Goal: Check status: Check status

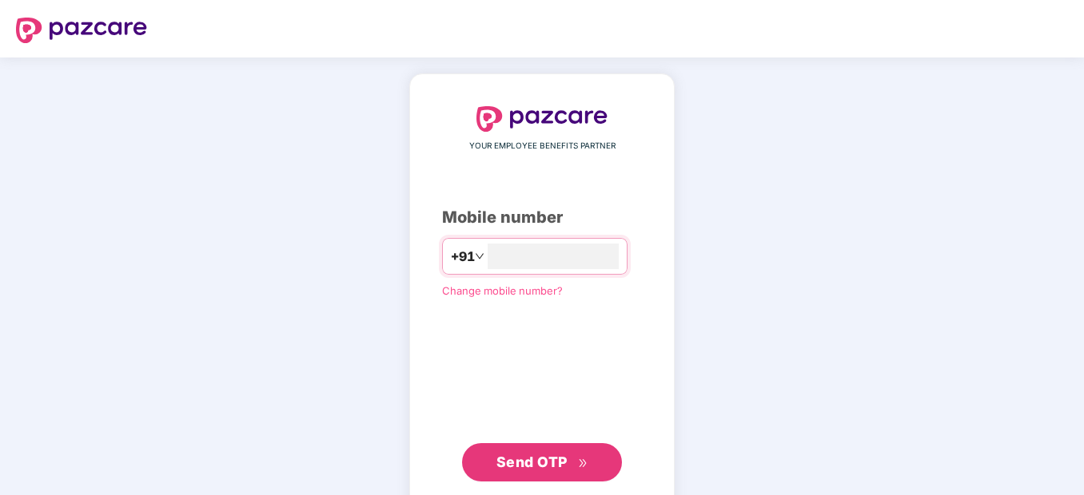
click at [536, 455] on span "Send OTP" at bounding box center [531, 462] width 71 height 17
click at [526, 459] on span "Send OTP" at bounding box center [531, 460] width 71 height 17
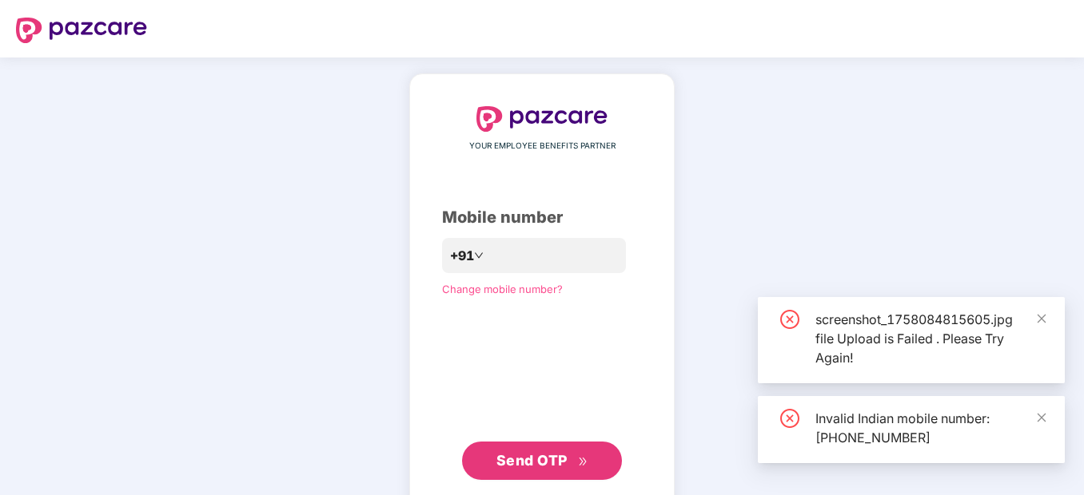
click at [526, 459] on span "Send OTP" at bounding box center [531, 460] width 71 height 17
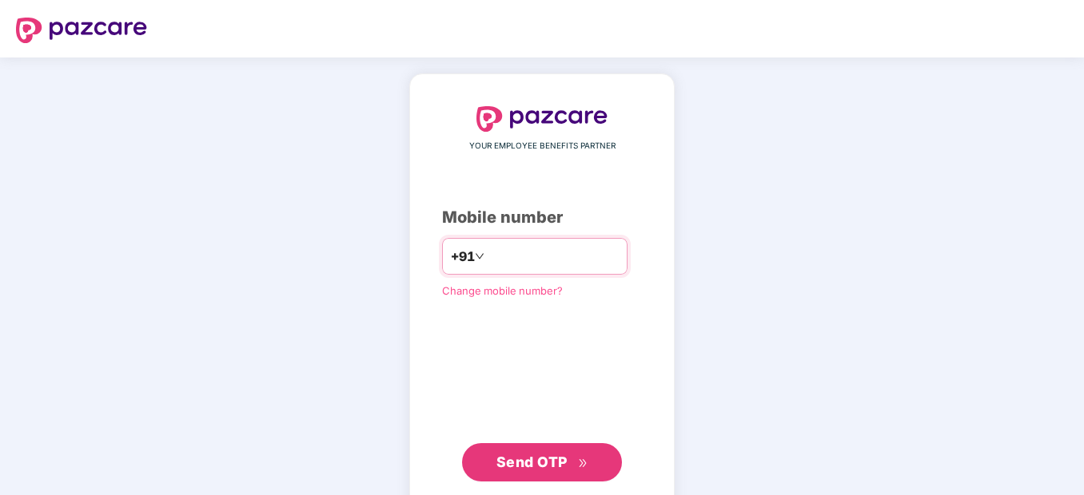
click at [487, 253] on input "**********" at bounding box center [552, 257] width 131 height 26
type input "**********"
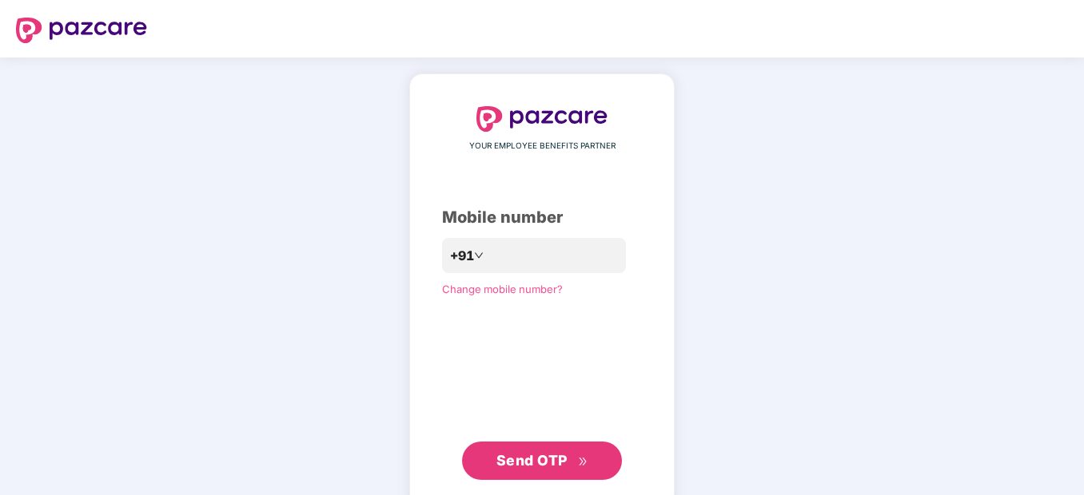
click at [558, 471] on span "Send OTP" at bounding box center [542, 461] width 92 height 22
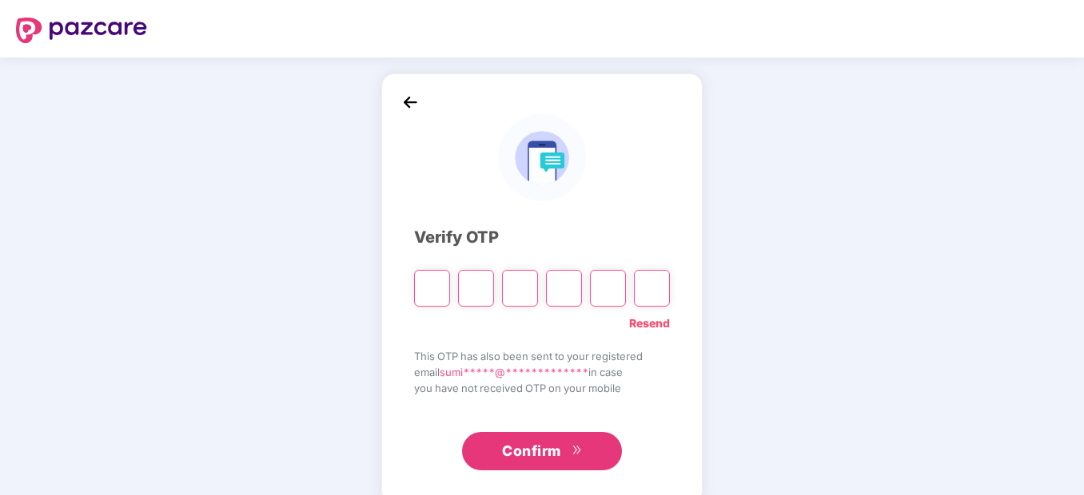
type input "*"
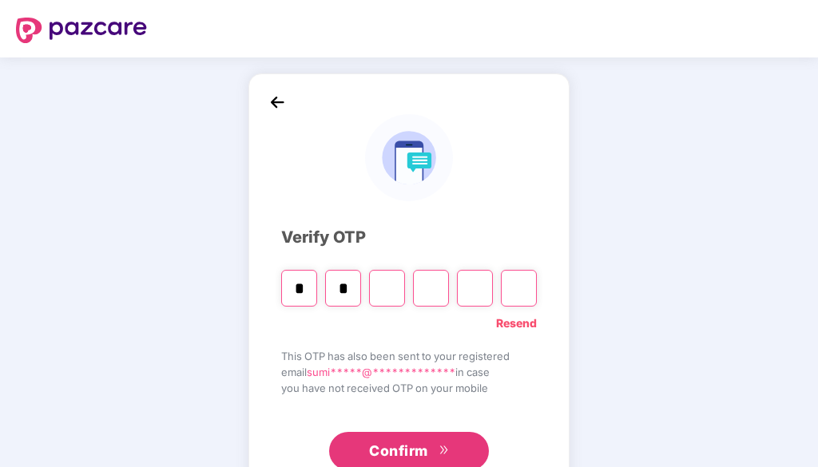
type input "*"
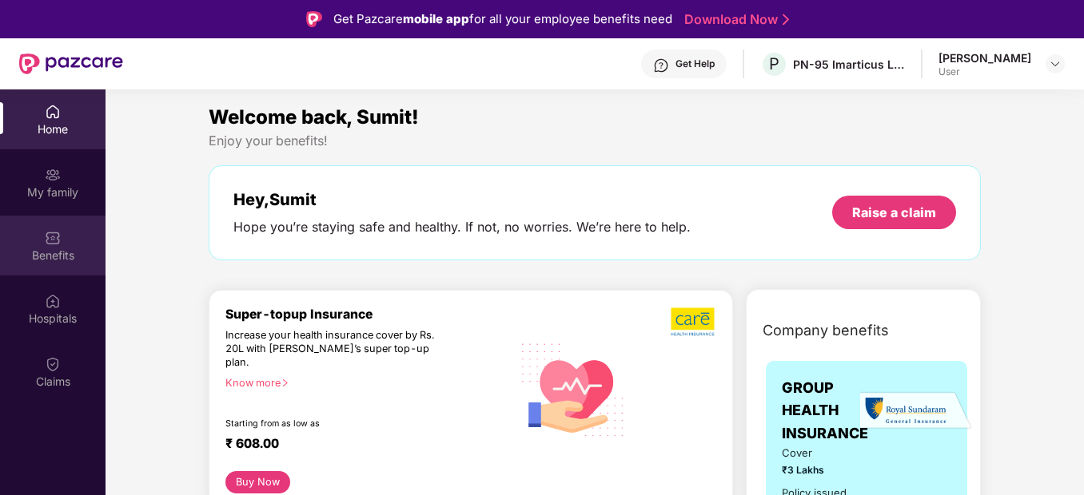
click at [38, 234] on div "Benefits" at bounding box center [52, 246] width 105 height 60
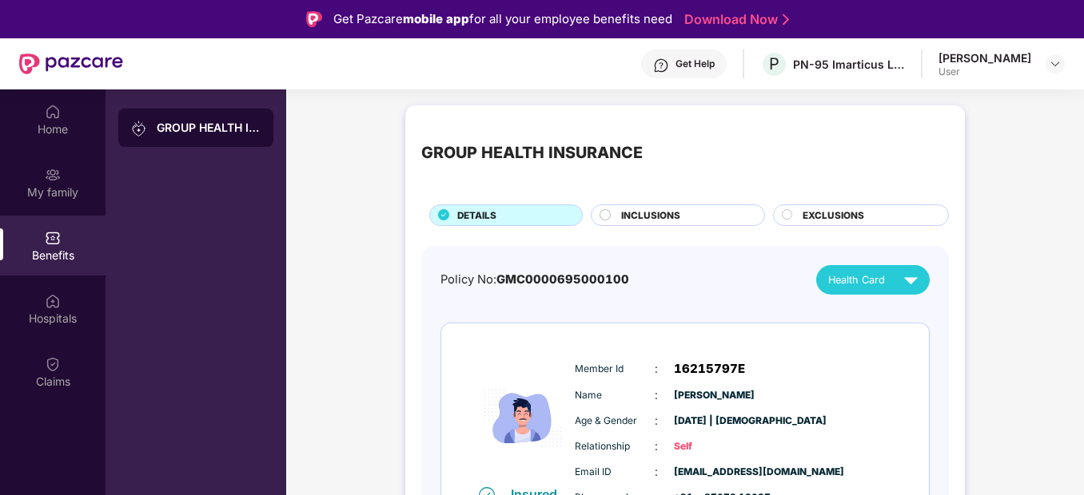
click at [916, 348] on div "Insured Member Id : 16215797E Name : [PERSON_NAME] & Gender : [DATE] | [DEMOGRA…" at bounding box center [684, 427] width 487 height 207
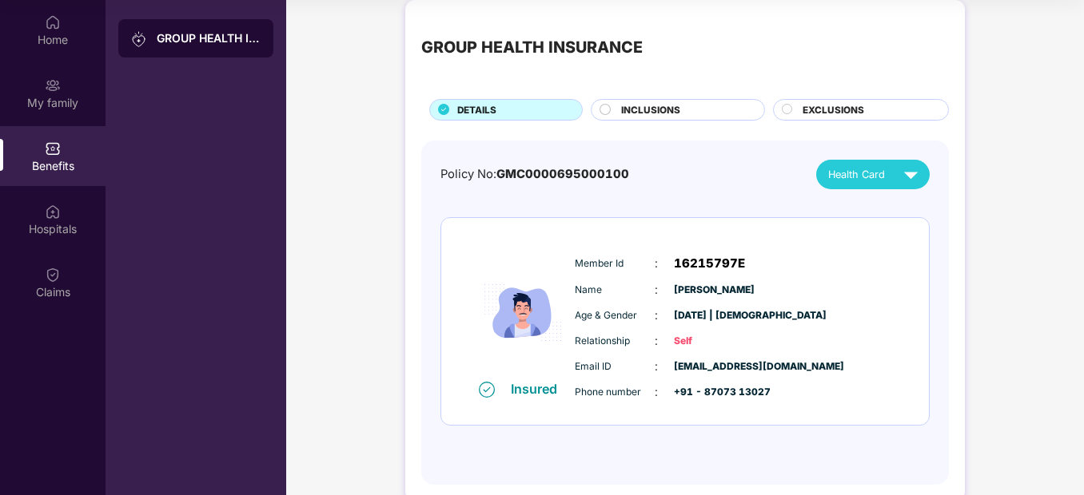
scroll to position [14, 0]
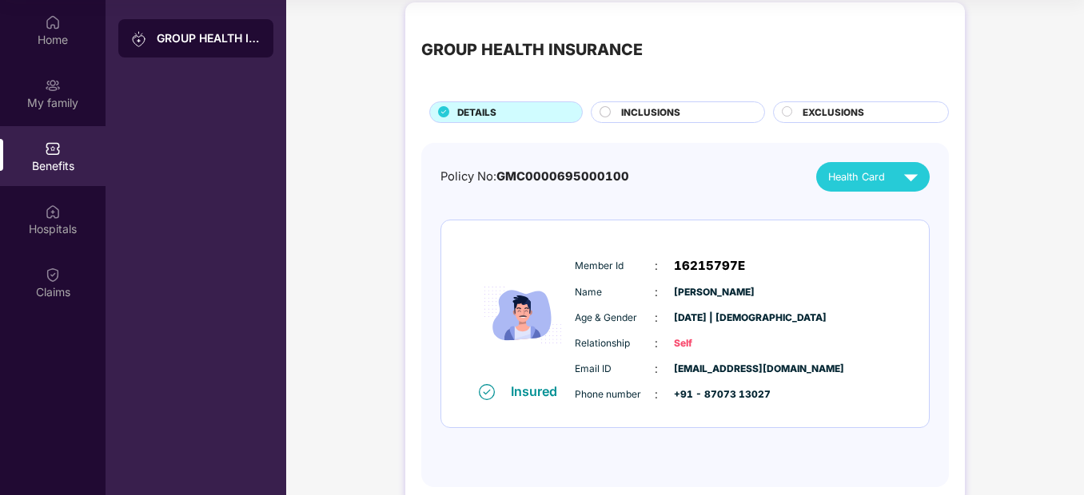
click at [651, 113] on span "INCLUSIONS" at bounding box center [650, 112] width 59 height 14
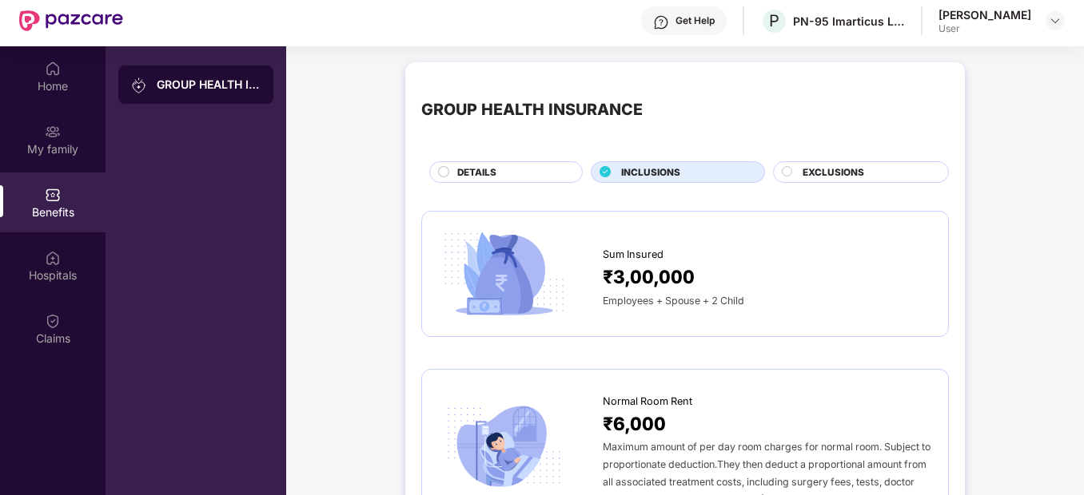
scroll to position [0, 0]
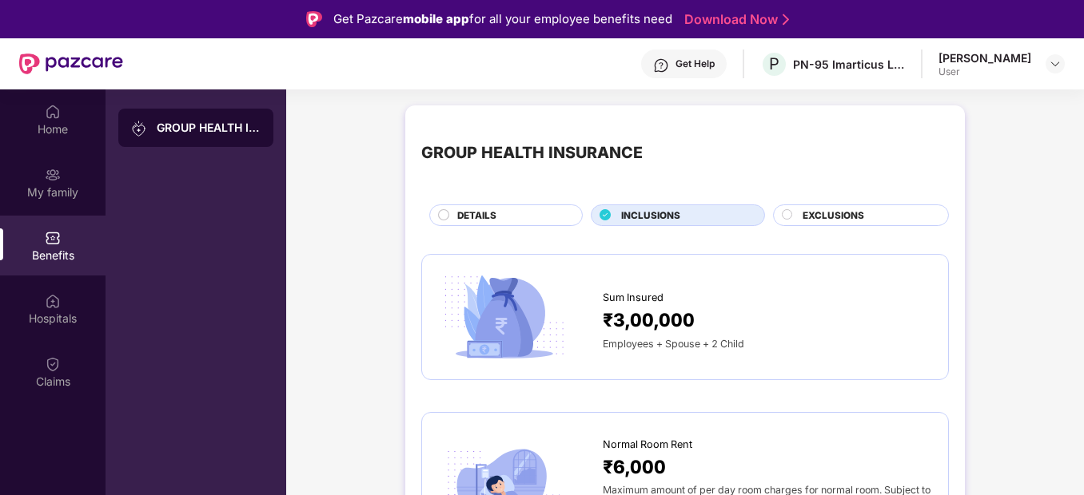
click at [817, 208] on div "EXCLUSIONS" at bounding box center [861, 216] width 176 height 22
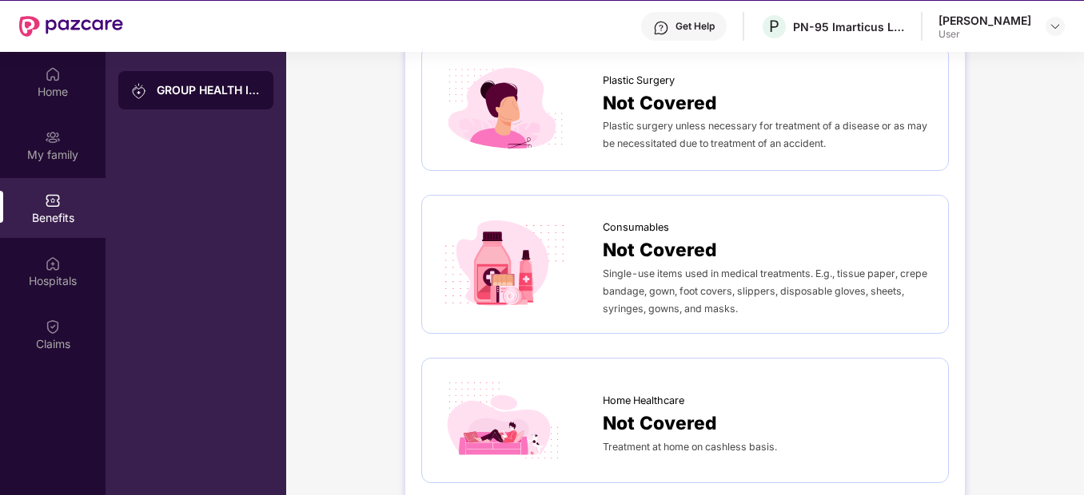
scroll to position [89, 0]
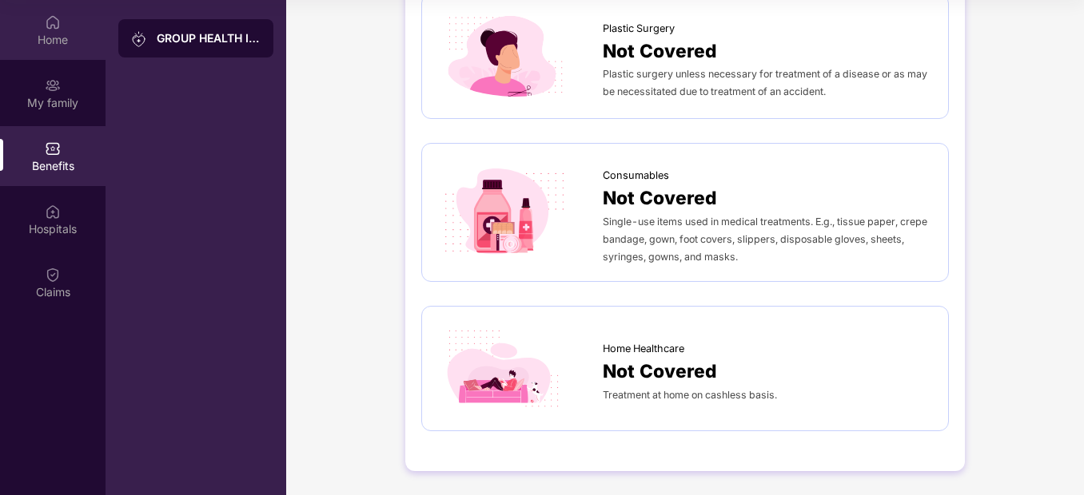
click at [74, 39] on div "Home" at bounding box center [52, 39] width 105 height 16
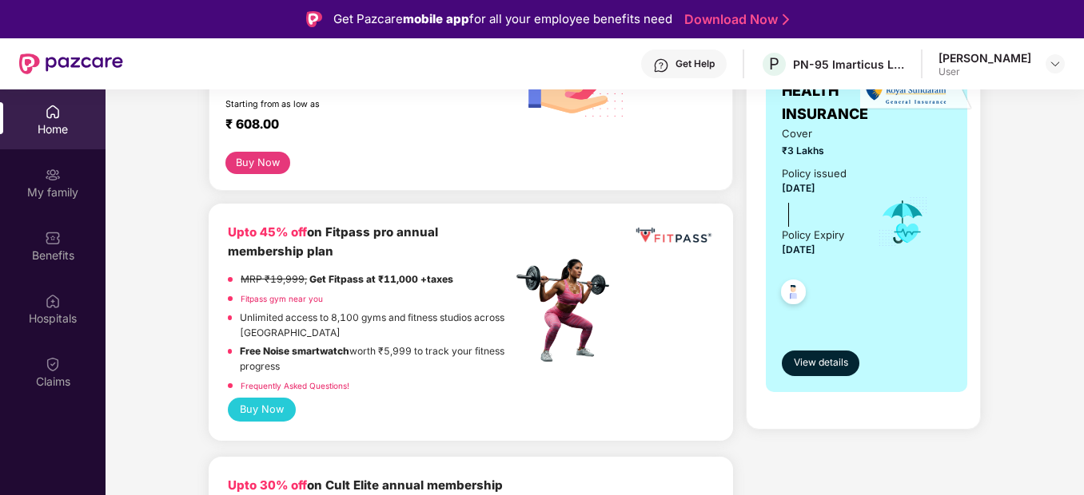
scroll to position [288, 0]
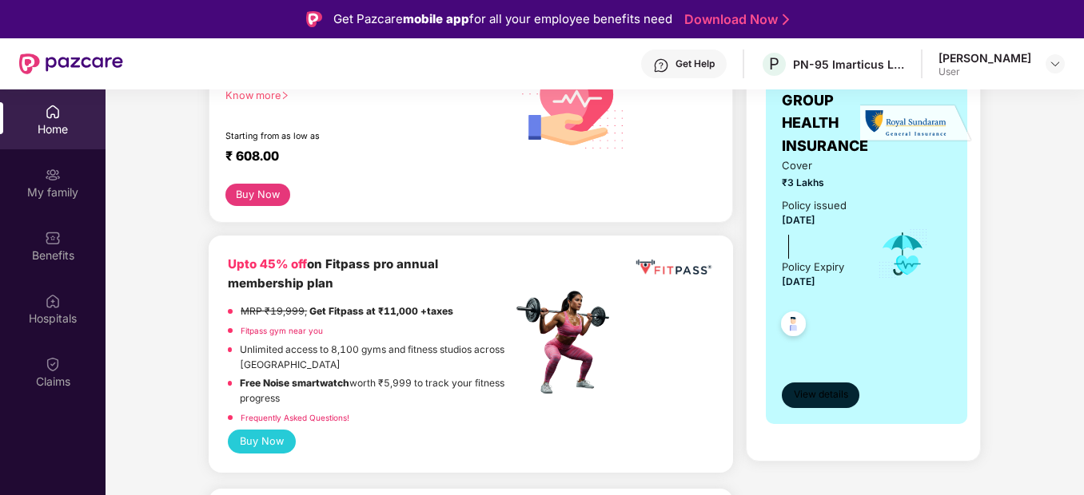
click at [809, 396] on span "View details" at bounding box center [820, 395] width 54 height 15
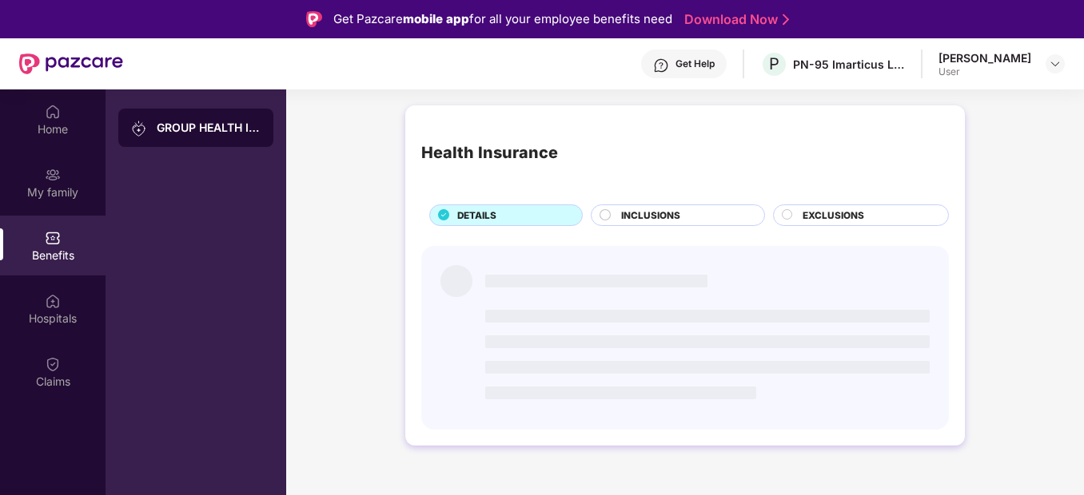
scroll to position [0, 0]
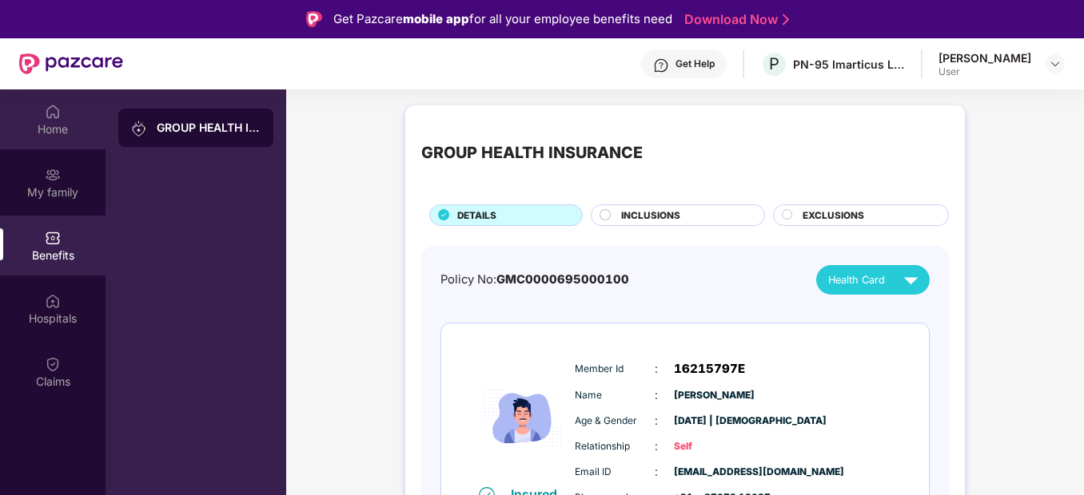
click at [64, 105] on div "Home" at bounding box center [52, 119] width 105 height 60
